Goal: Information Seeking & Learning: Find specific fact

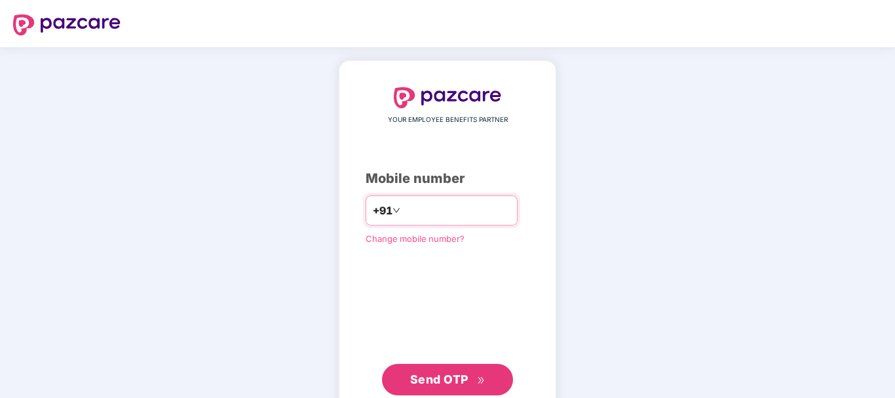
click at [430, 210] on input "number" at bounding box center [456, 210] width 107 height 21
type input "**********"
click at [455, 371] on span "Send OTP" at bounding box center [447, 379] width 75 height 18
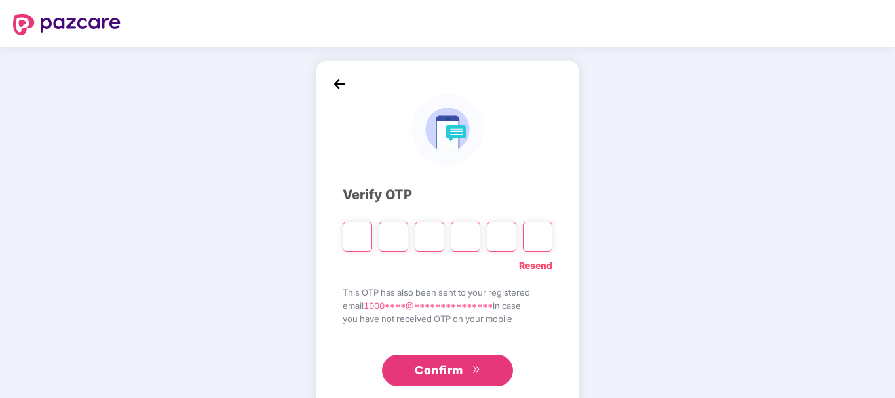
type input "*"
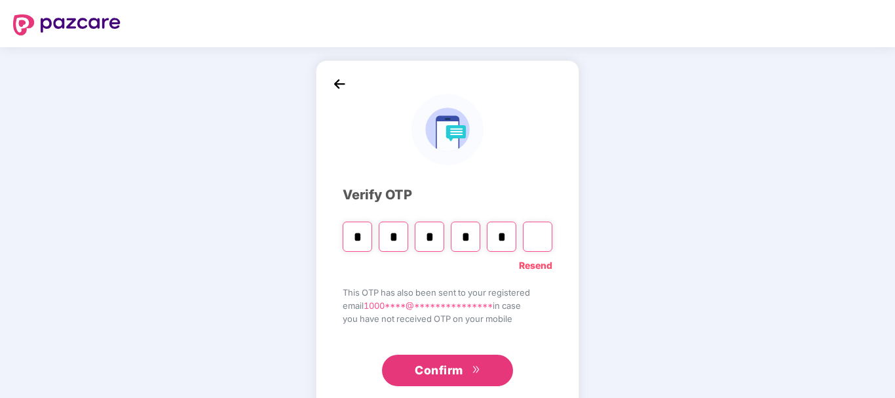
type input "*"
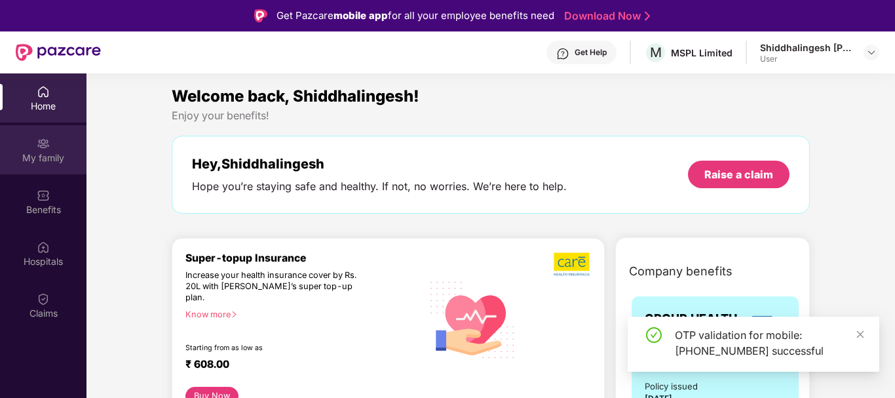
click at [42, 147] on img at bounding box center [43, 143] width 13 height 13
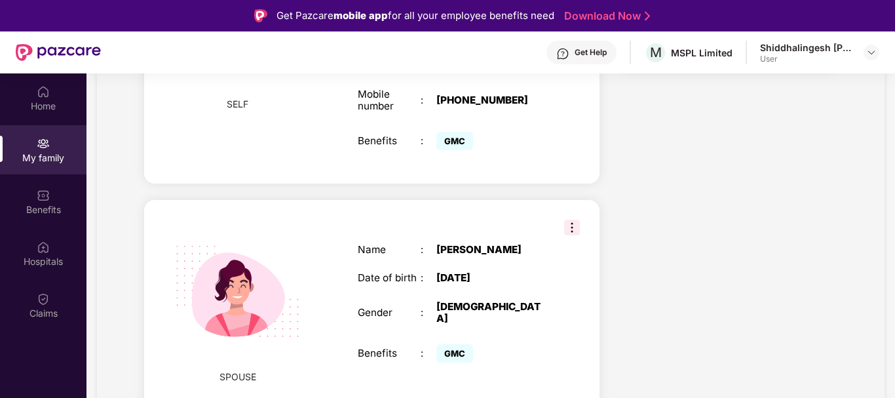
scroll to position [401, 0]
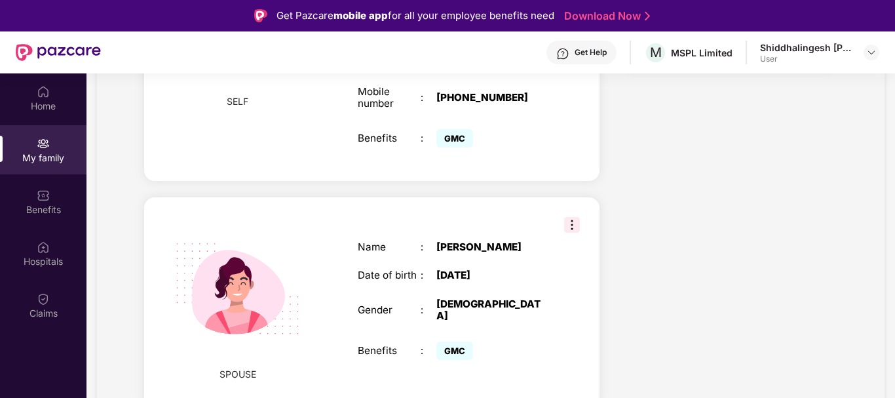
click at [571, 217] on img at bounding box center [572, 225] width 16 height 16
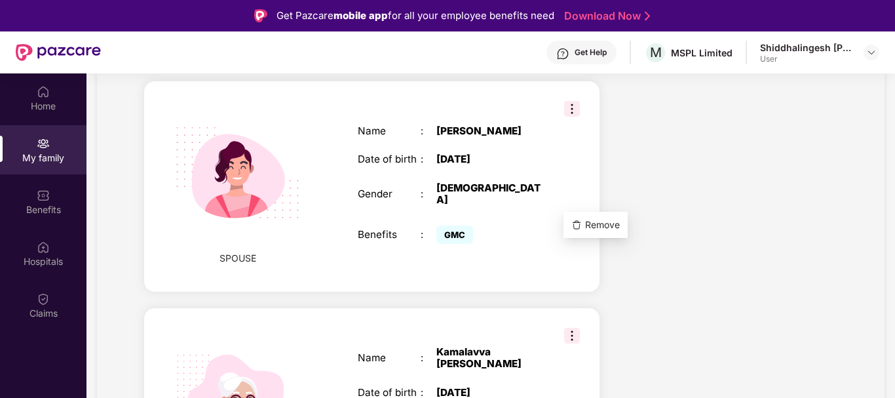
scroll to position [468, 0]
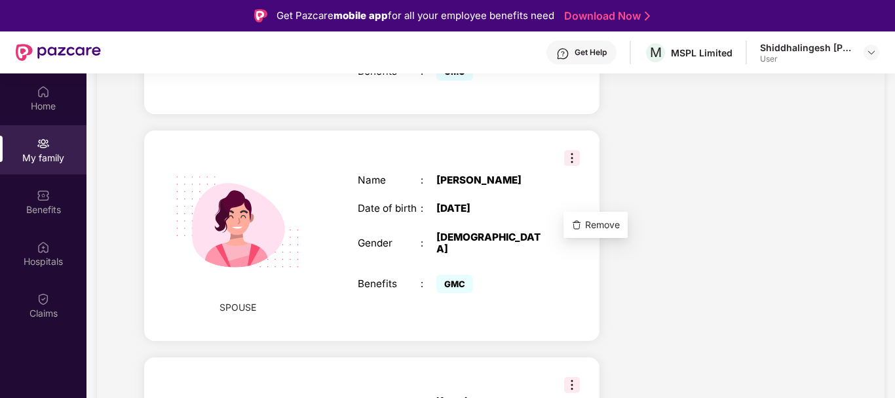
click at [250, 257] on img at bounding box center [237, 221] width 157 height 157
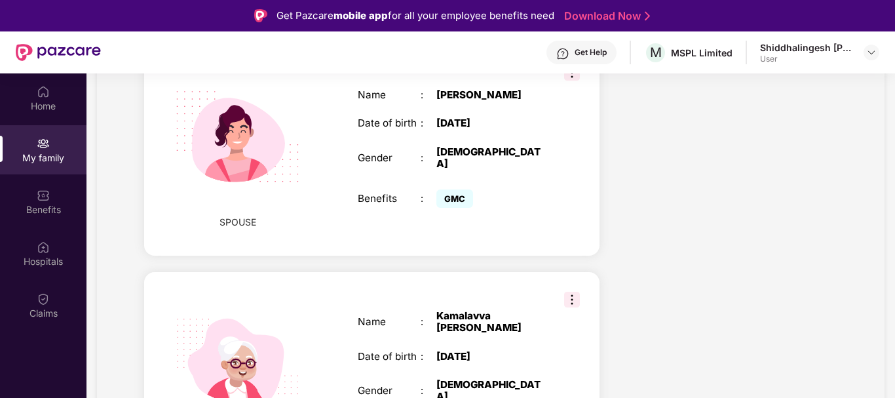
scroll to position [352, 0]
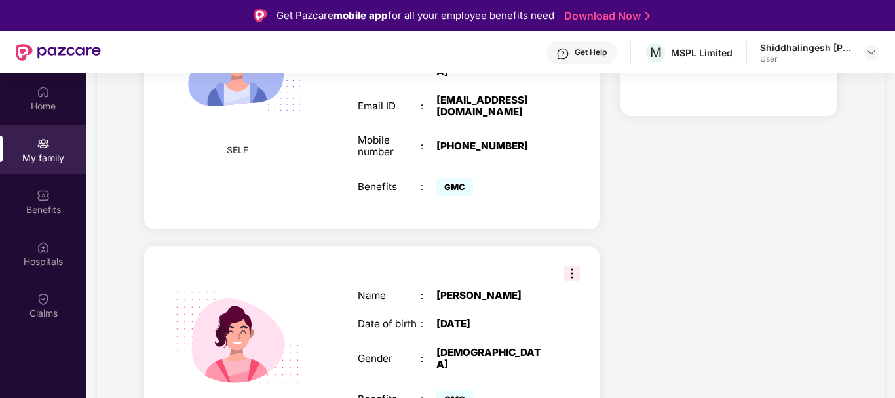
click at [571, 265] on img at bounding box center [572, 273] width 16 height 16
click at [415, 296] on div "Name : [PERSON_NAME] Date of birth : [DEMOGRAPHIC_DATA] Gender : [DEMOGRAPHIC_D…" at bounding box center [452, 350] width 214 height 155
click at [448, 290] on div "[PERSON_NAME]" at bounding box center [491, 296] width 110 height 12
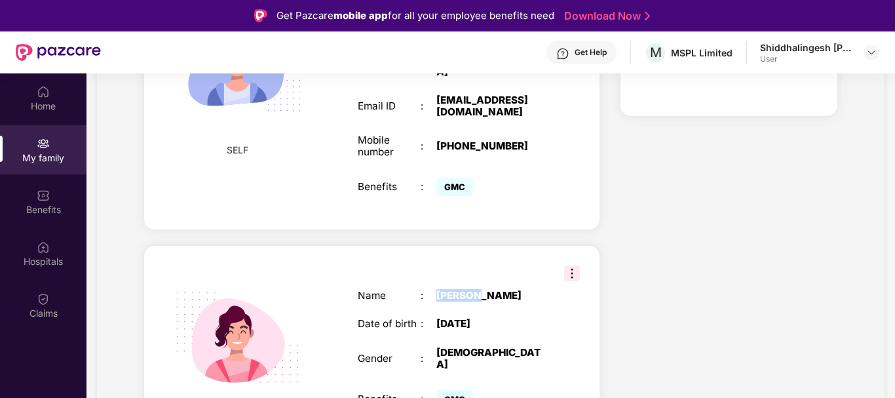
click at [448, 290] on div "[PERSON_NAME]" at bounding box center [491, 296] width 110 height 12
click at [40, 257] on div "Hospitals" at bounding box center [43, 261] width 86 height 13
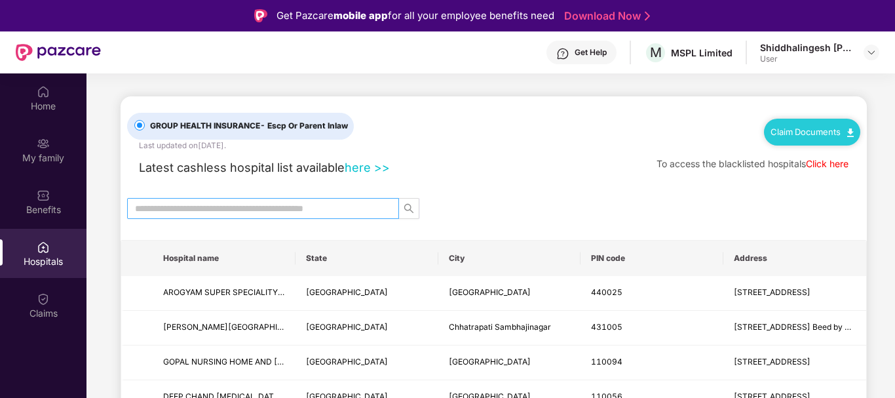
click at [214, 210] on input "text" at bounding box center [258, 208] width 246 height 14
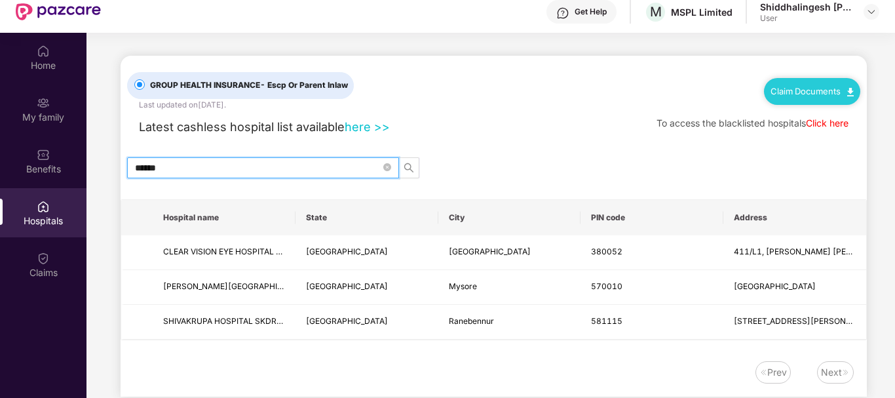
scroll to position [67, 0]
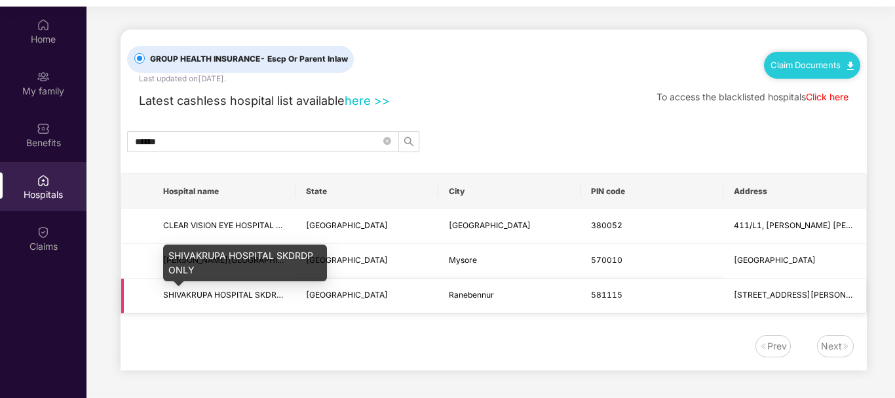
click at [214, 299] on span "SHIVAKRUPA HOSPITAL SKDRDP ONLY" at bounding box center [237, 295] width 148 height 10
click at [226, 299] on span "SHIVAKRUPA HOSPITAL SKDRDP ONLY" at bounding box center [237, 295] width 148 height 10
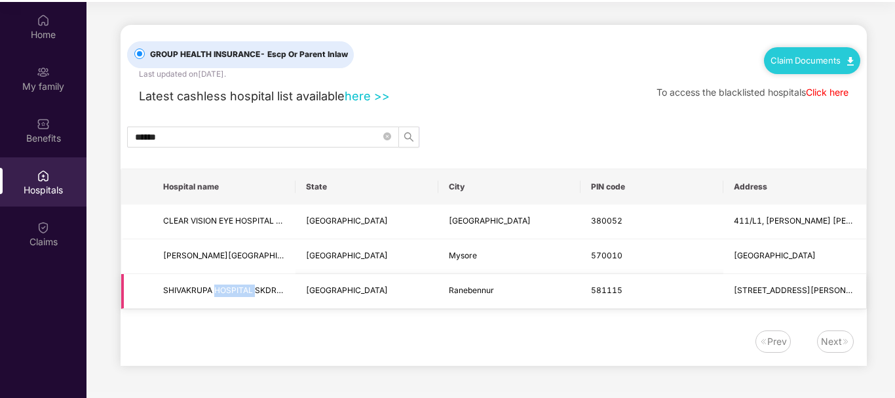
scroll to position [73, 0]
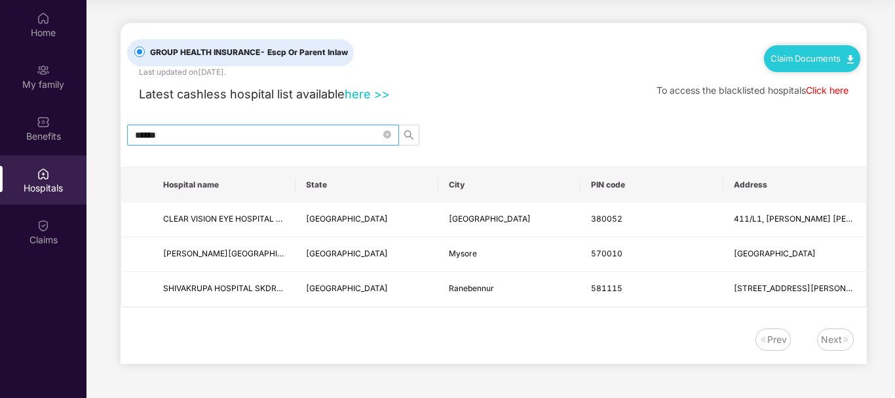
click at [204, 132] on input "******" at bounding box center [258, 135] width 246 height 14
type input "*"
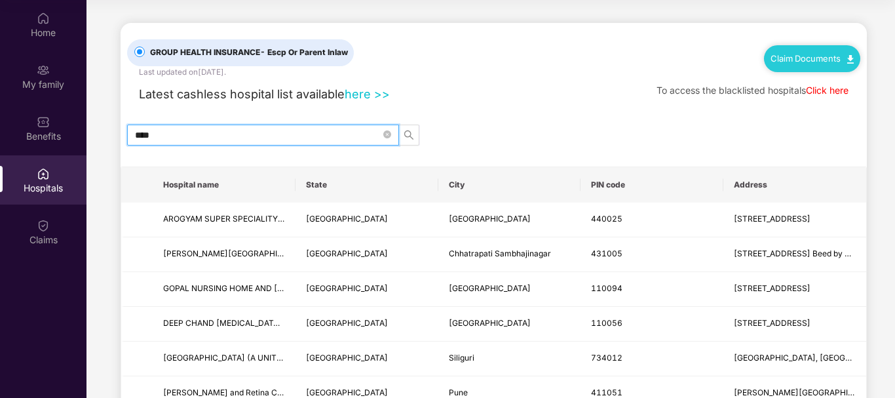
type input "*****"
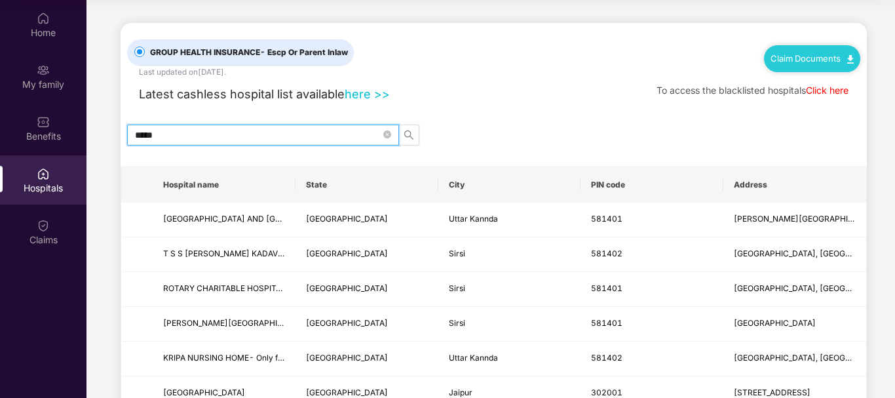
scroll to position [67, 0]
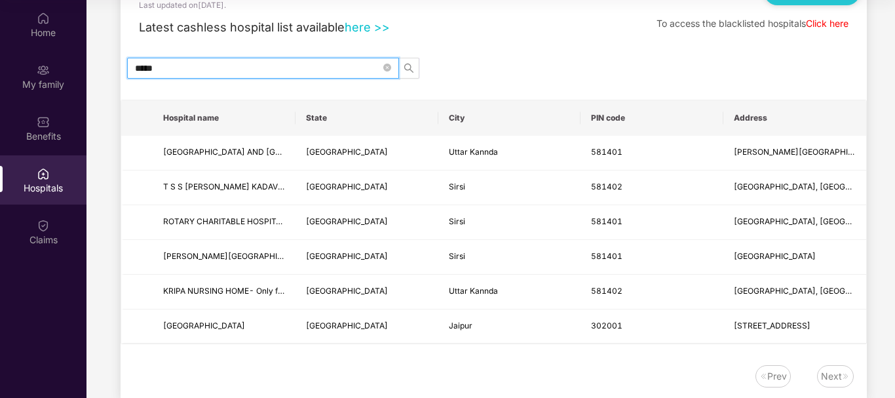
drag, startPoint x: 195, startPoint y: 67, endPoint x: 115, endPoint y: 64, distance: 80.6
click at [135, 64] on input "*****" at bounding box center [258, 68] width 246 height 14
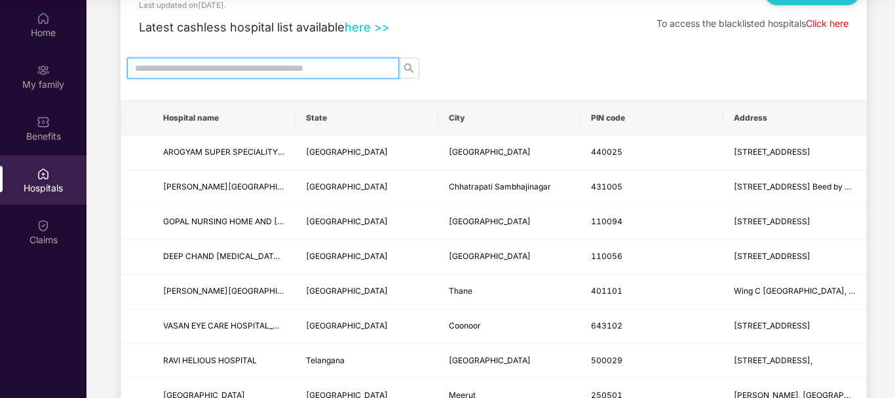
type input "*"
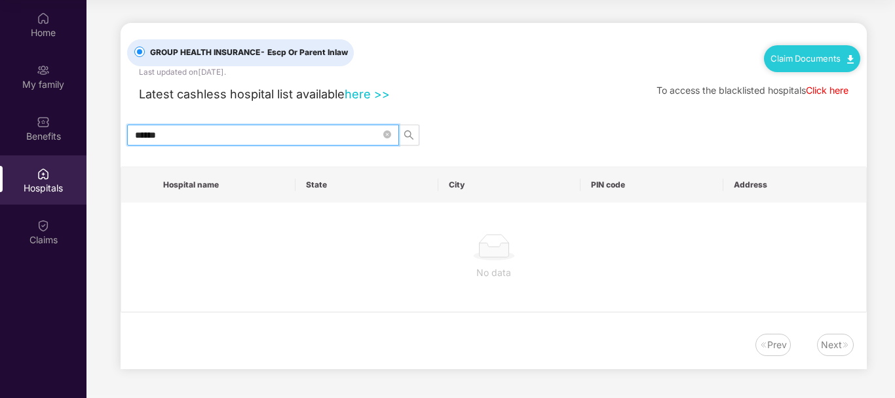
scroll to position [0, 0]
type input "*"
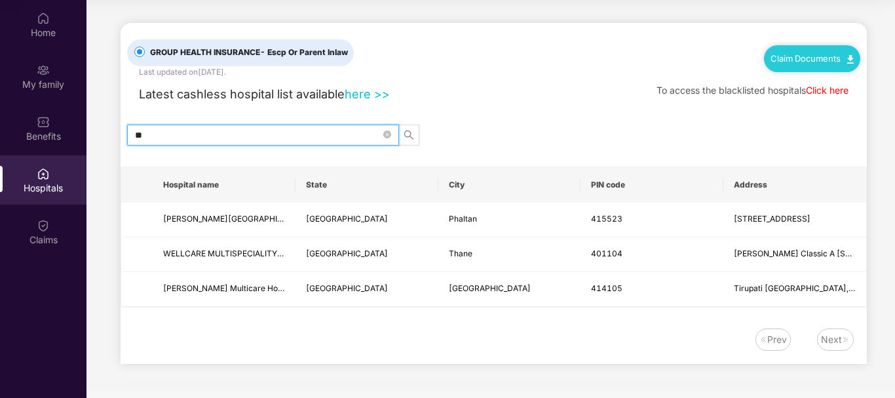
type input "*"
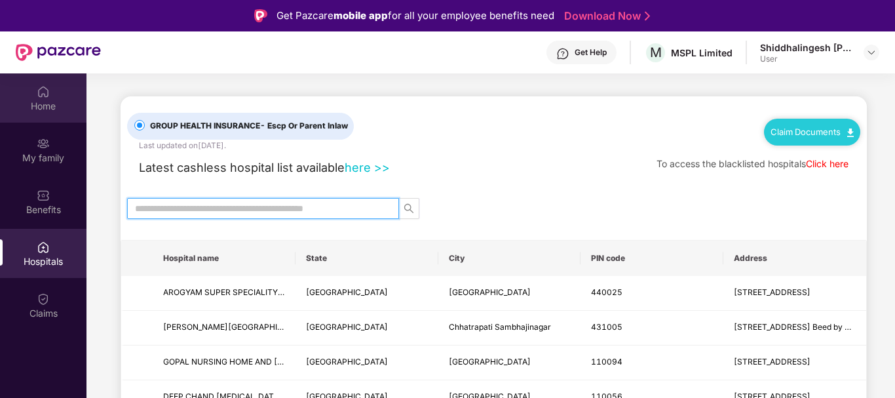
click at [51, 104] on div "Home" at bounding box center [43, 106] width 86 height 13
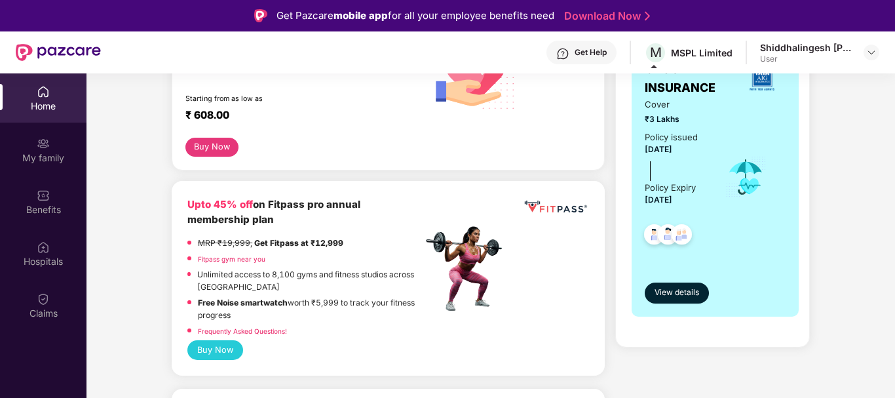
scroll to position [267, 0]
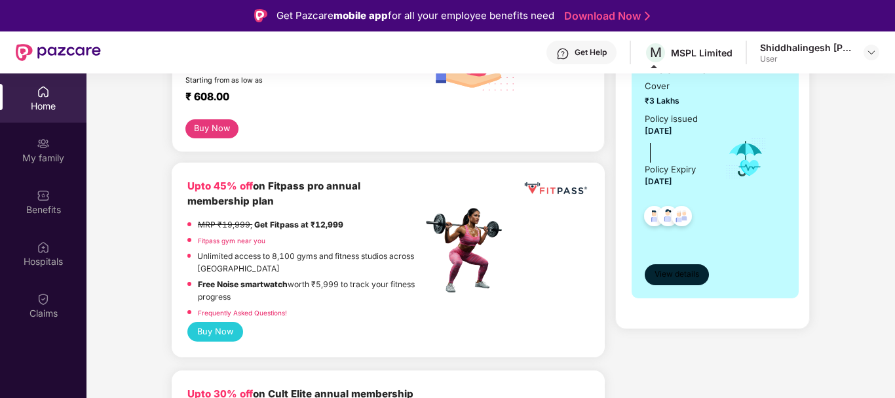
click at [675, 275] on span "View details" at bounding box center [676, 274] width 45 height 12
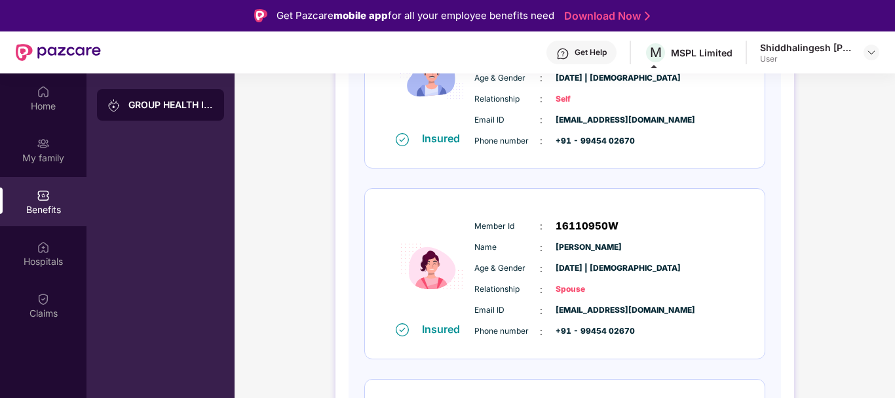
click at [573, 225] on span "16110950W" at bounding box center [587, 226] width 63 height 16
click at [567, 244] on span "[PERSON_NAME]" at bounding box center [589, 247] width 66 height 12
click at [563, 269] on span "[DATE] | [DEMOGRAPHIC_DATA]" at bounding box center [589, 268] width 66 height 12
click at [867, 54] on img at bounding box center [871, 52] width 10 height 10
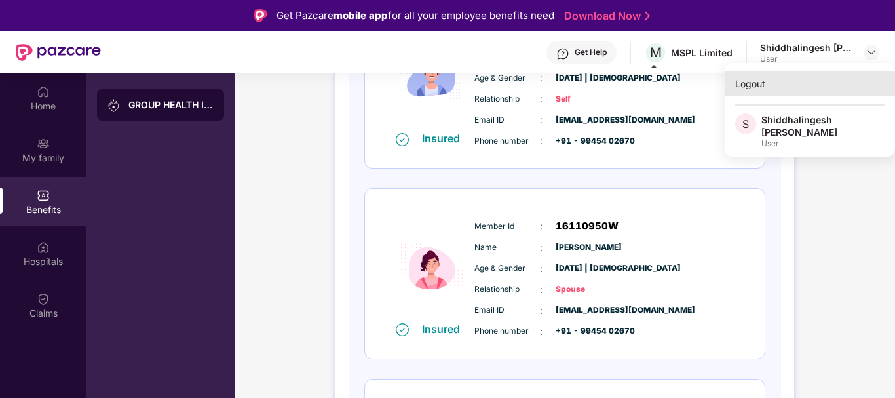
click at [745, 76] on div "Logout" at bounding box center [810, 84] width 170 height 26
